Goal: Task Accomplishment & Management: Use online tool/utility

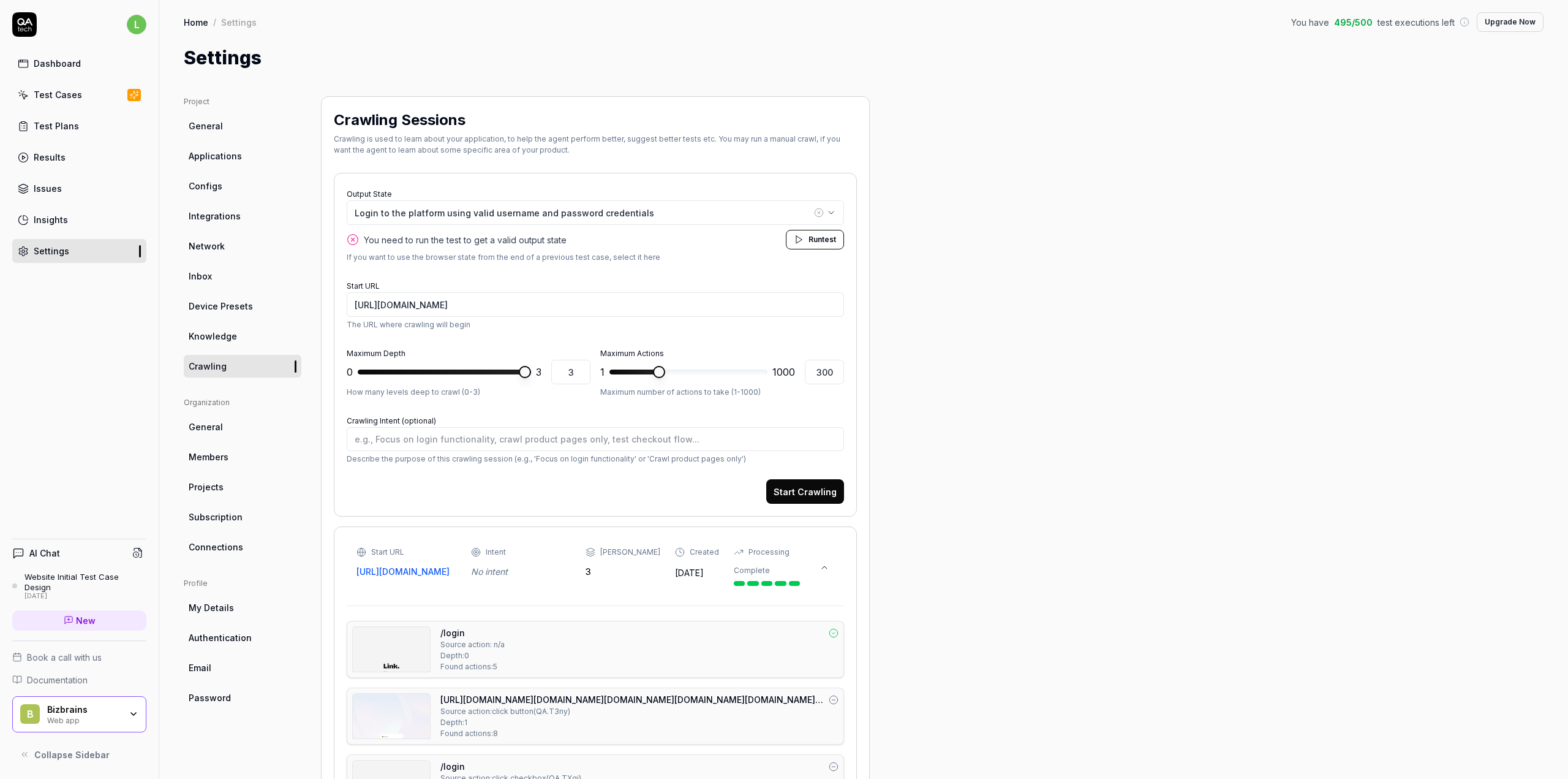
scroll to position [134, 0]
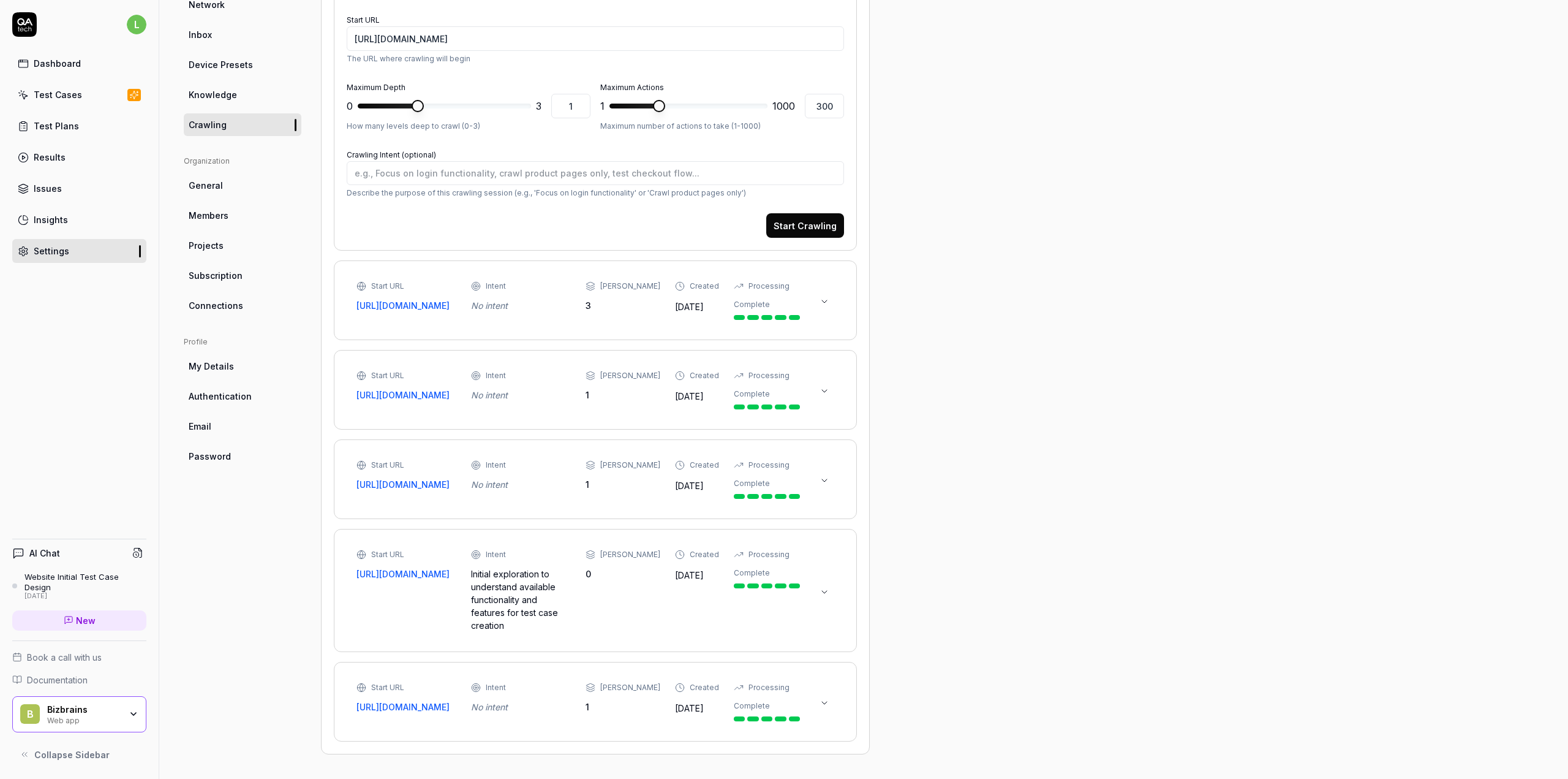
scroll to position [249, 0]
click at [832, 295] on button at bounding box center [825, 301] width 20 height 20
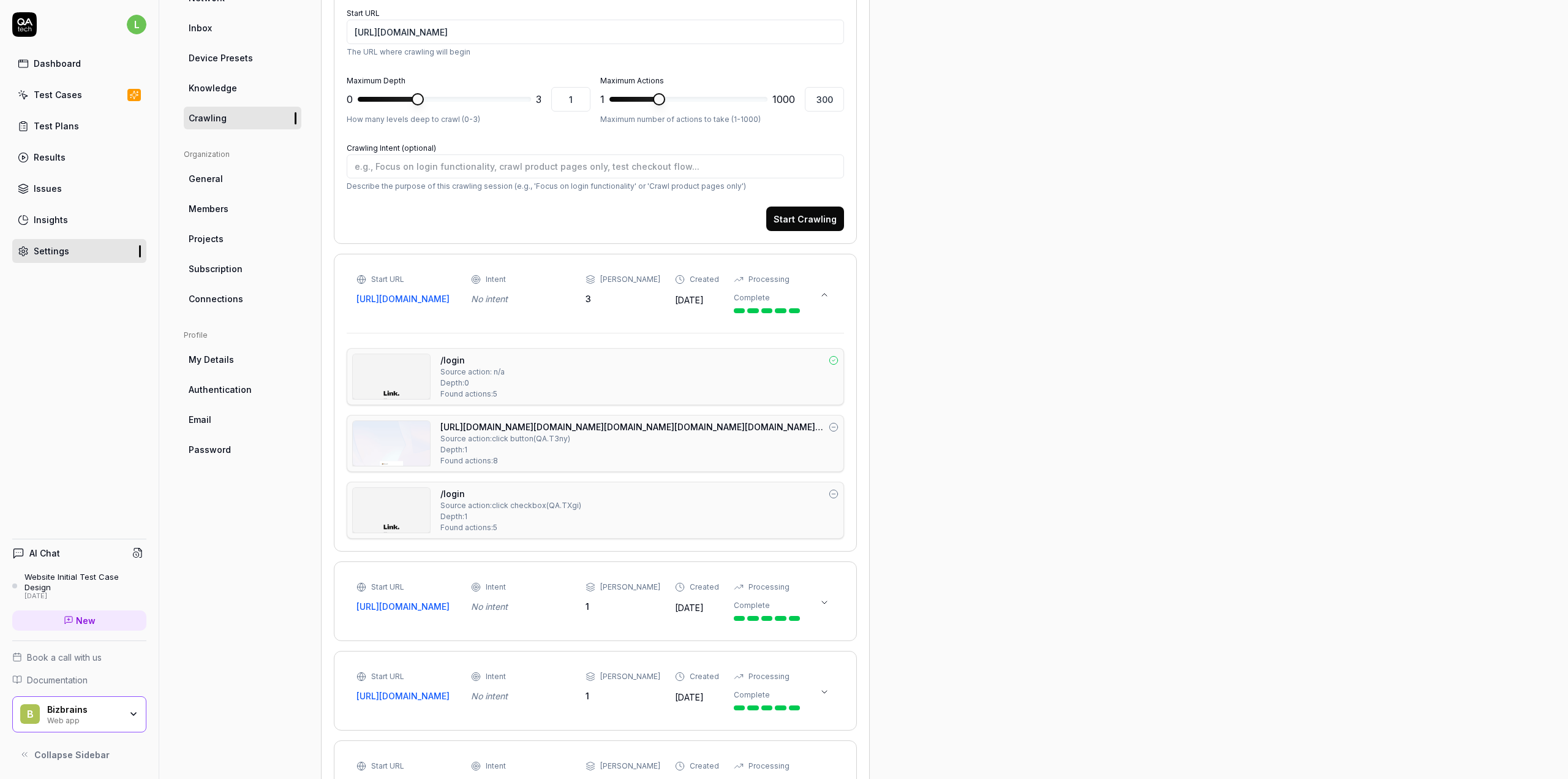
click at [829, 604] on button at bounding box center [825, 602] width 20 height 20
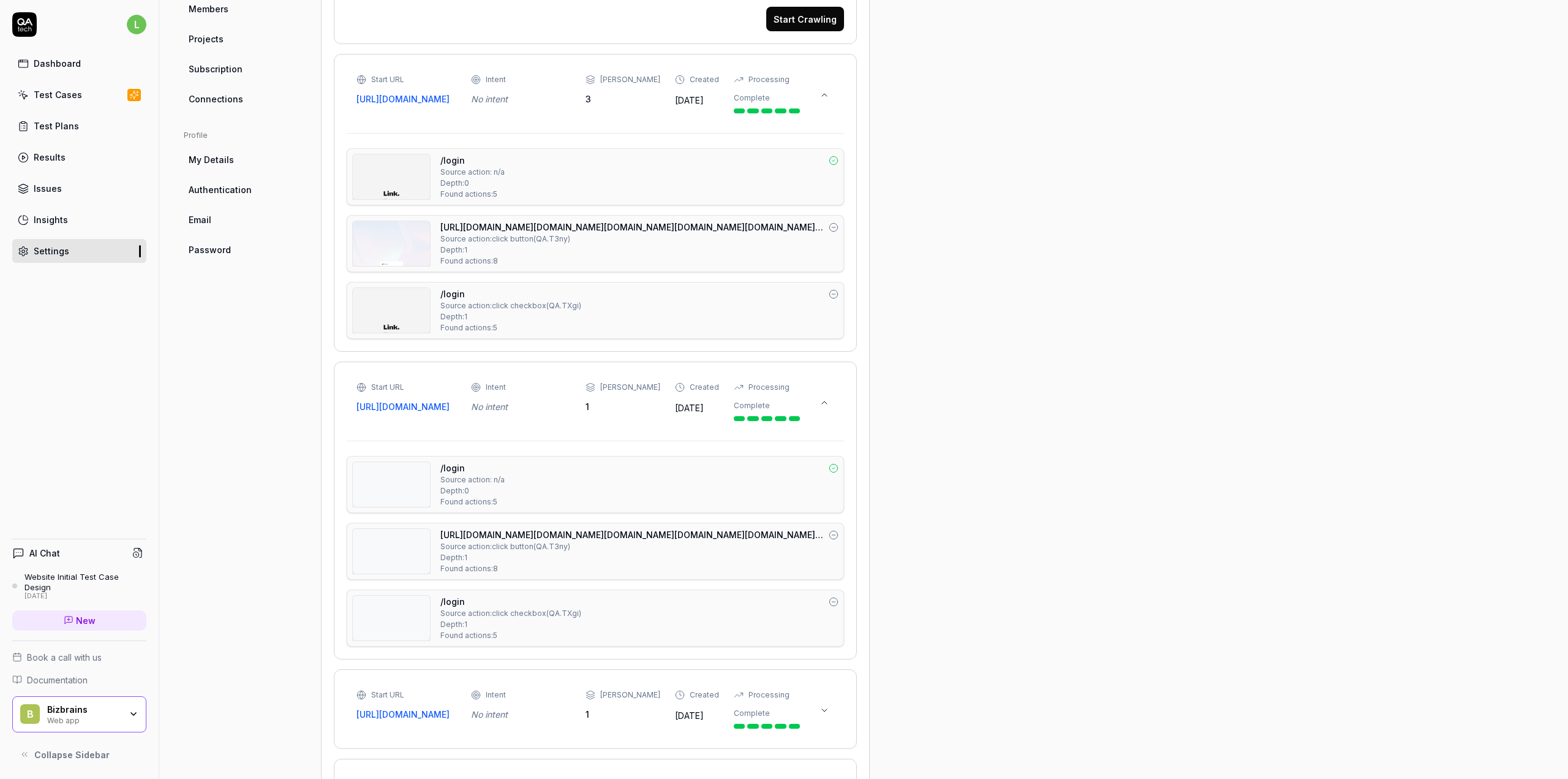
scroll to position [493, 0]
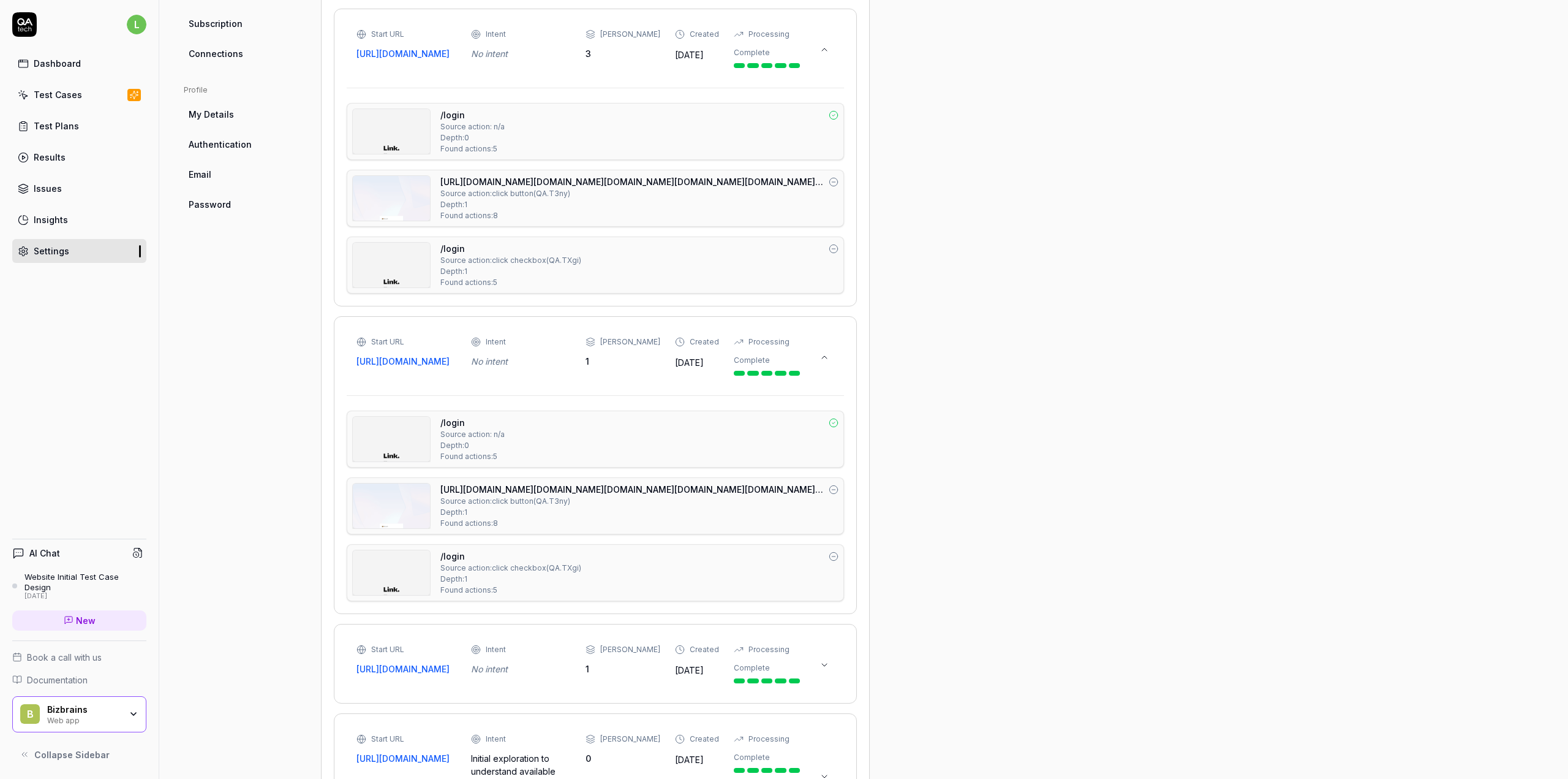
click at [817, 276] on div "/login Source action: click checkbox ( QA.TXgi ) Depth: 1 Found actions: 5" at bounding box center [639, 265] width 398 height 46
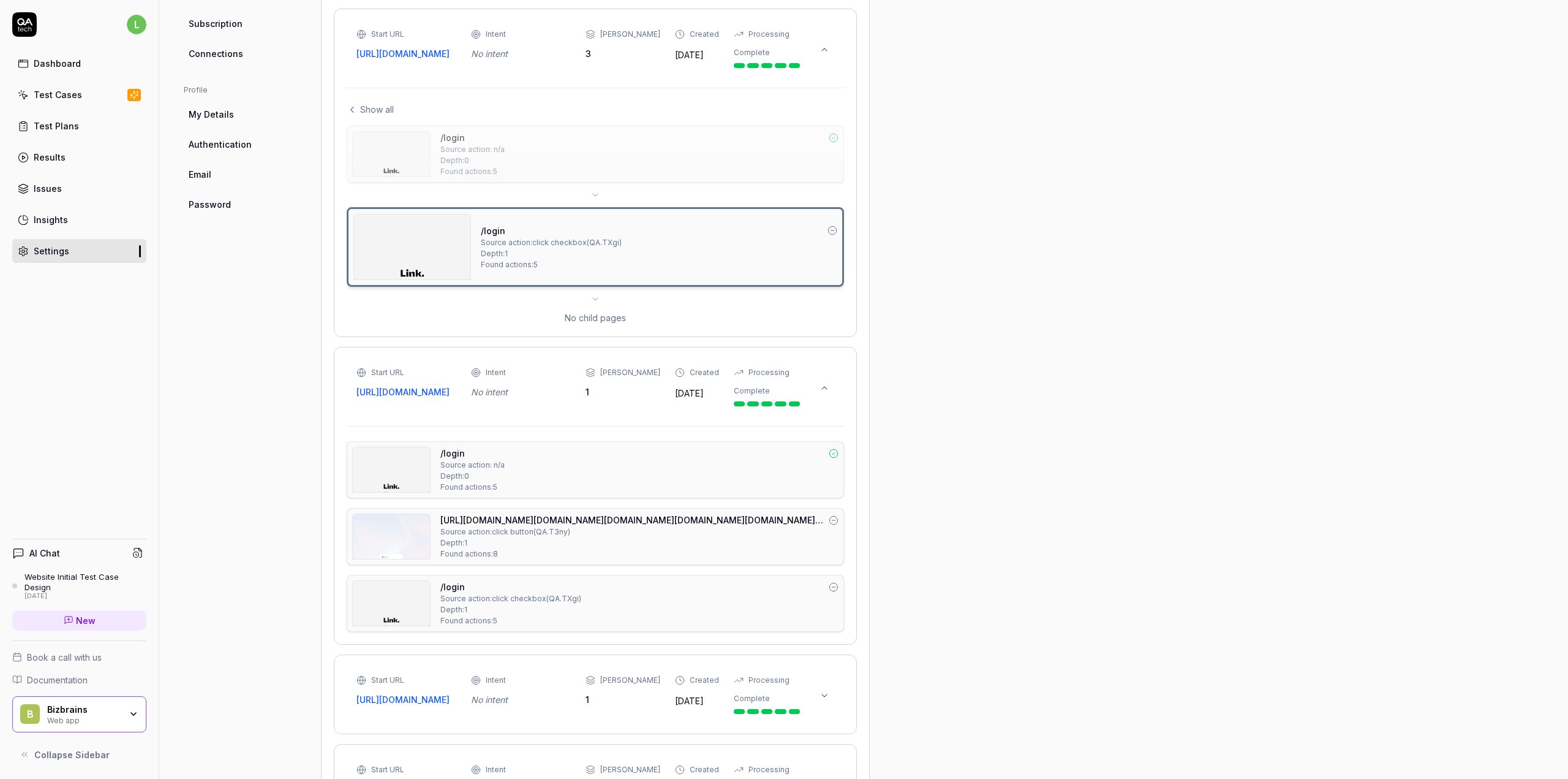
click at [981, 246] on div "Project General Applications Configs Integrations Network Inbox Device Presets …" at bounding box center [863, 287] width 1360 height 1367
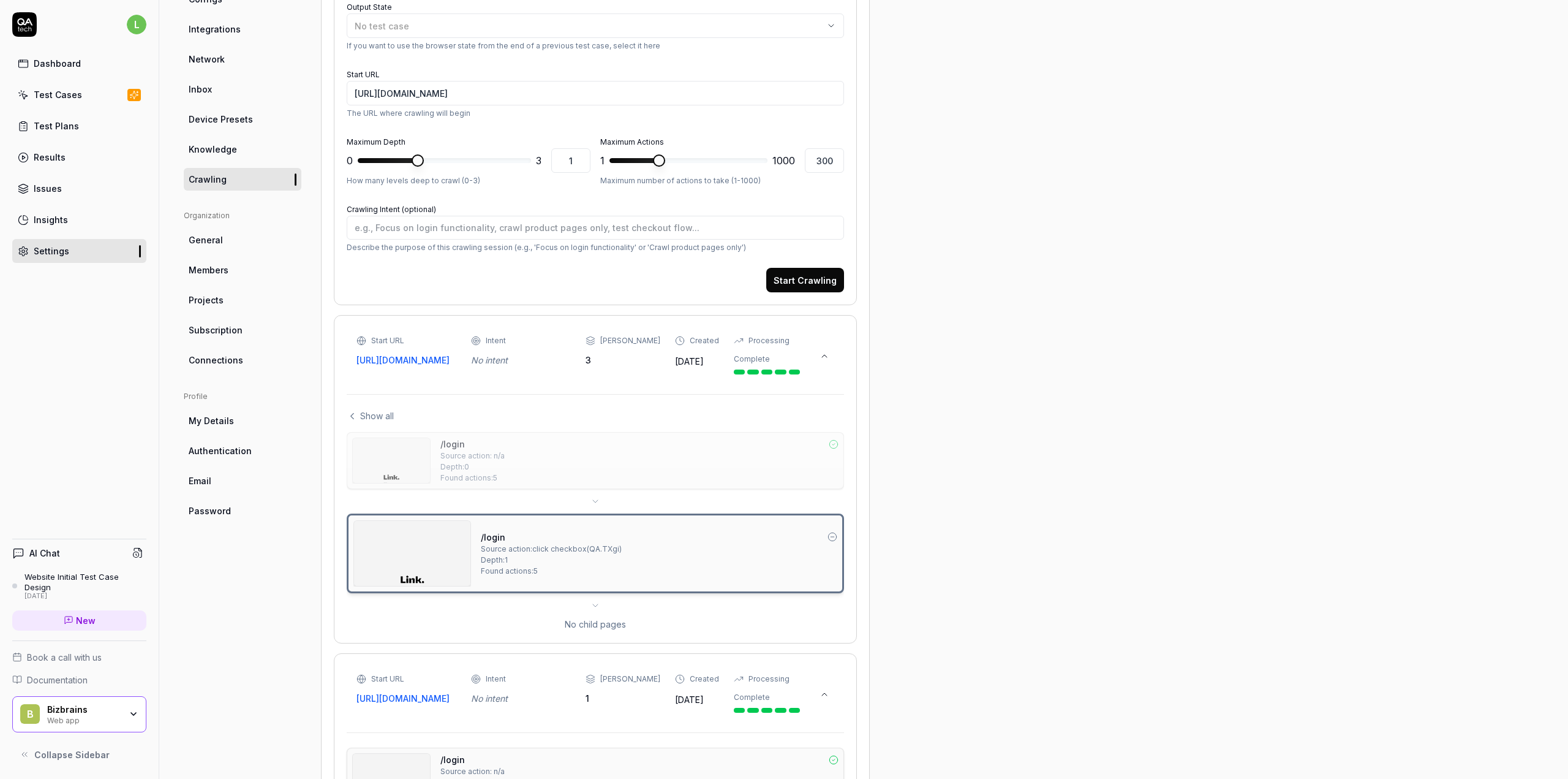
scroll to position [0, 0]
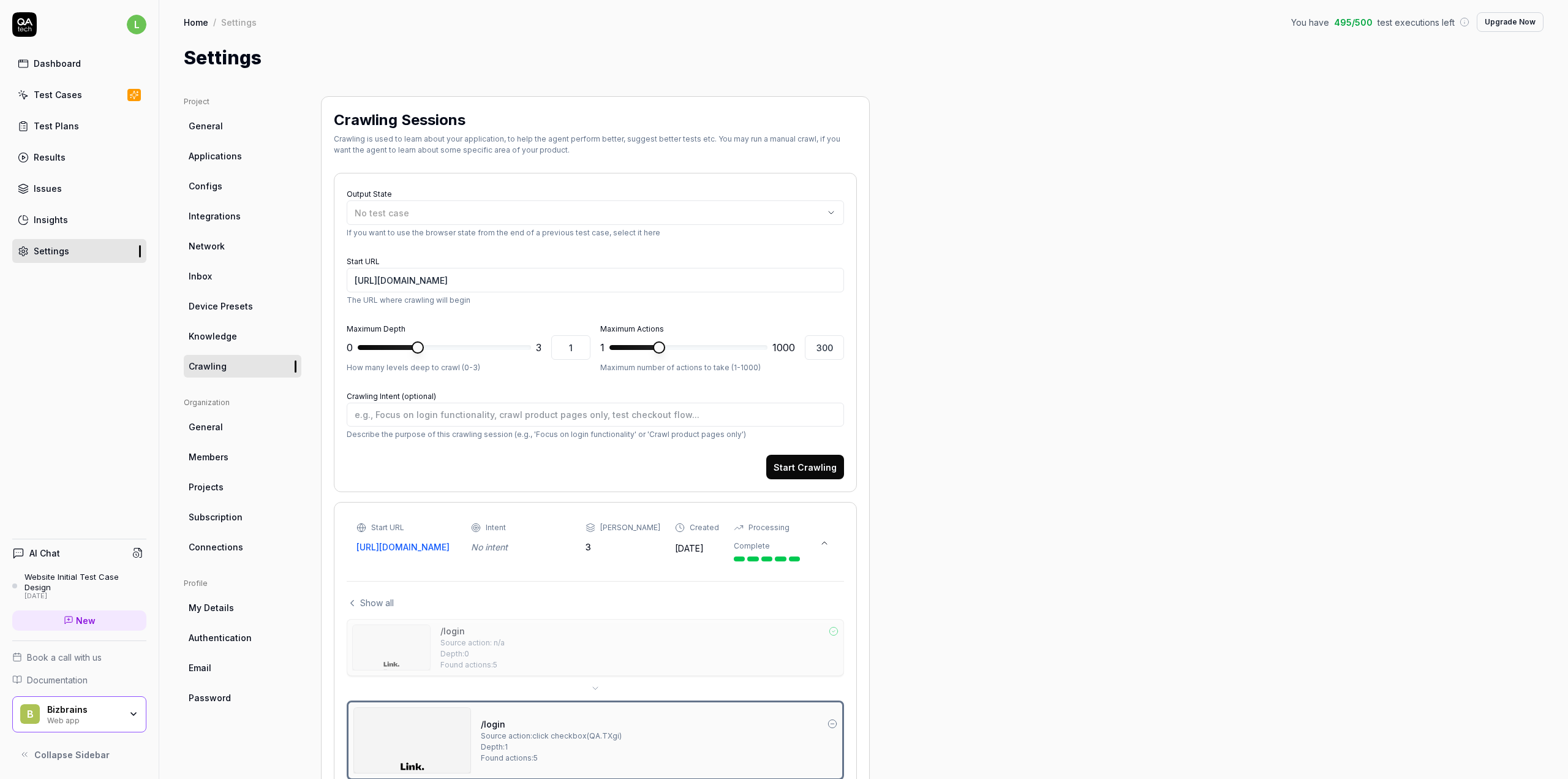
click at [1074, 399] on div "Project General Applications Configs Integrations Network Inbox Device Presets …" at bounding box center [863, 780] width 1360 height 1367
type textarea "*"
